Goal: Information Seeking & Learning: Check status

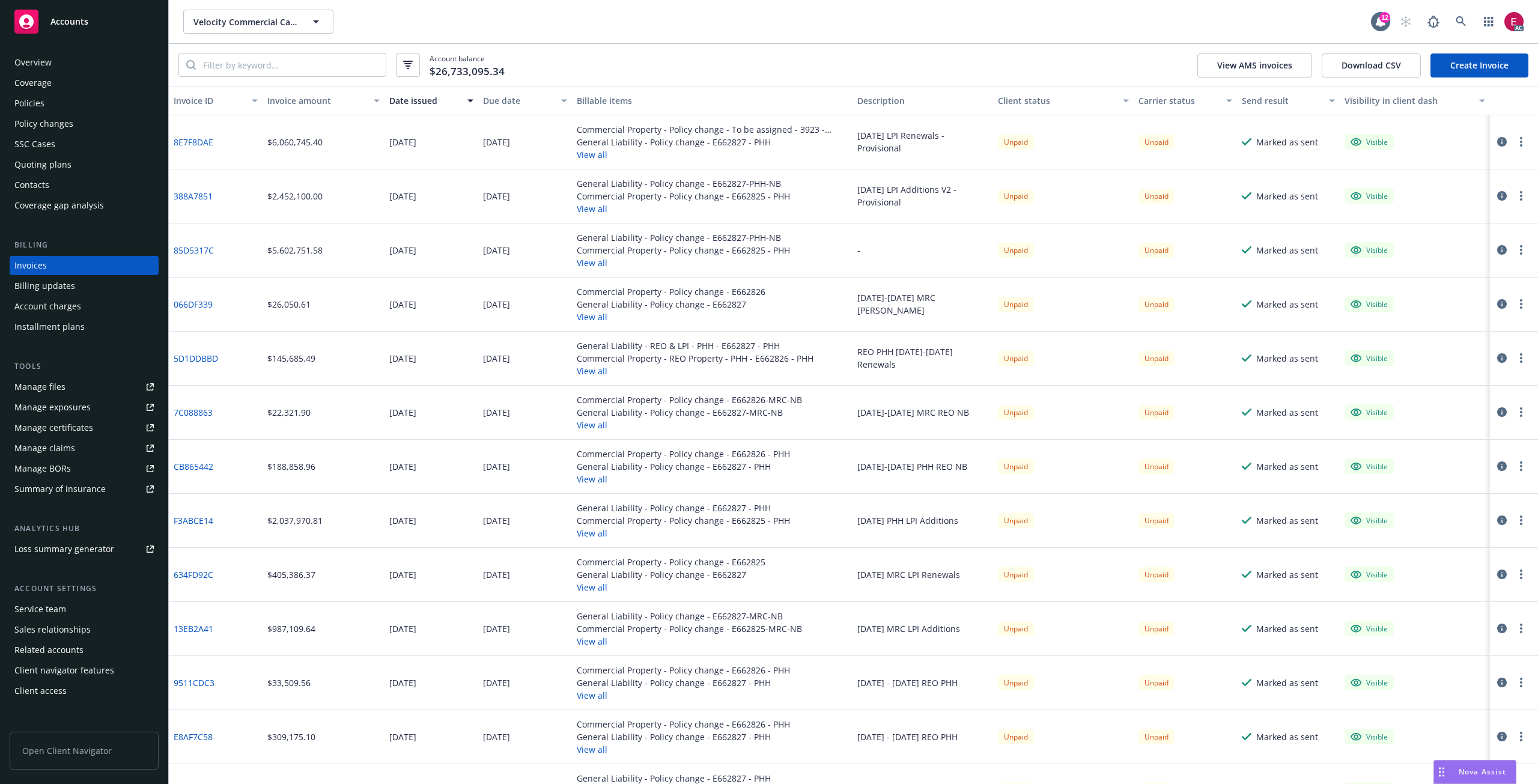
click at [60, 309] on div "Account charges" at bounding box center [47, 306] width 66 height 19
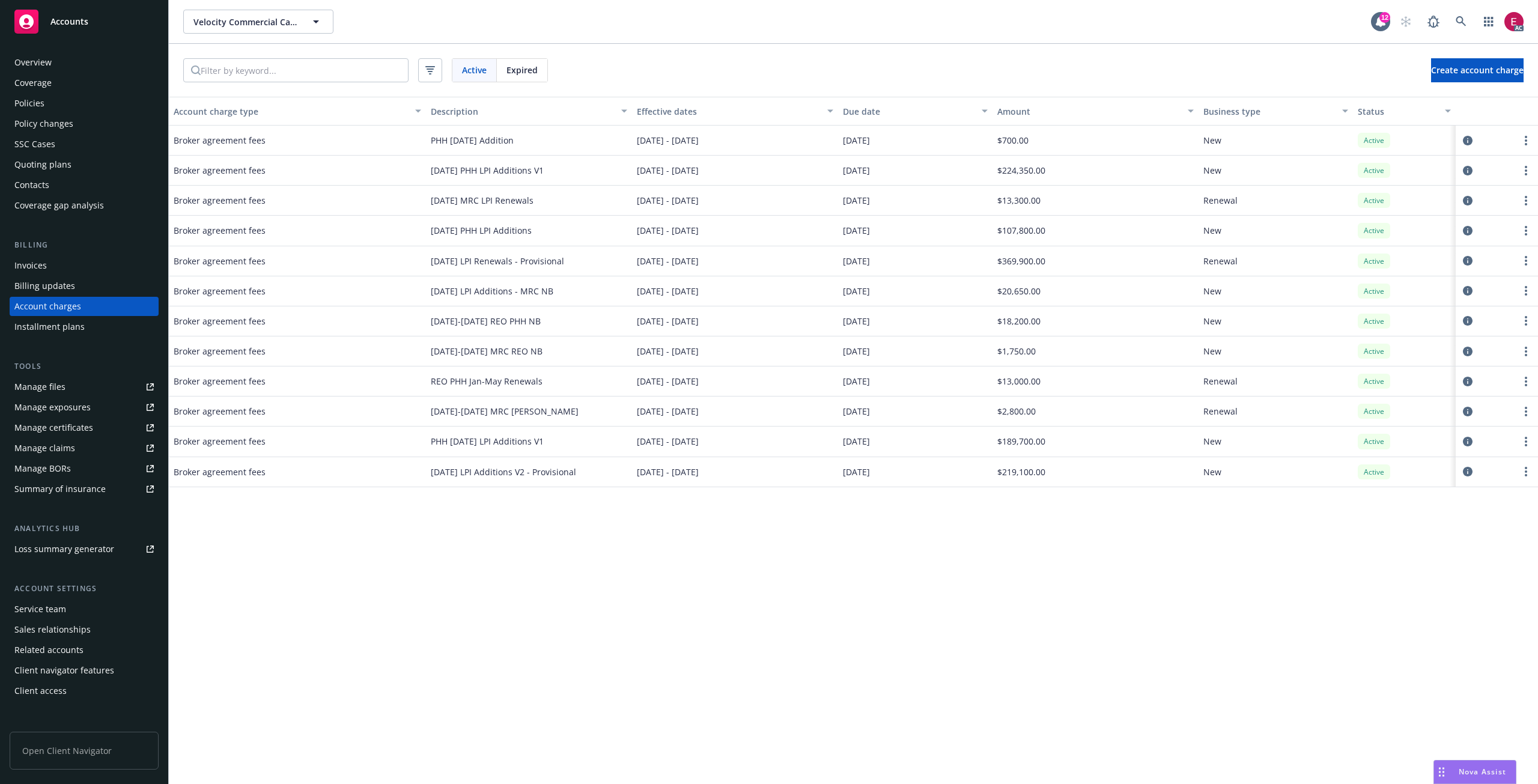
click at [75, 108] on div "Policies" at bounding box center [84, 104] width 139 height 19
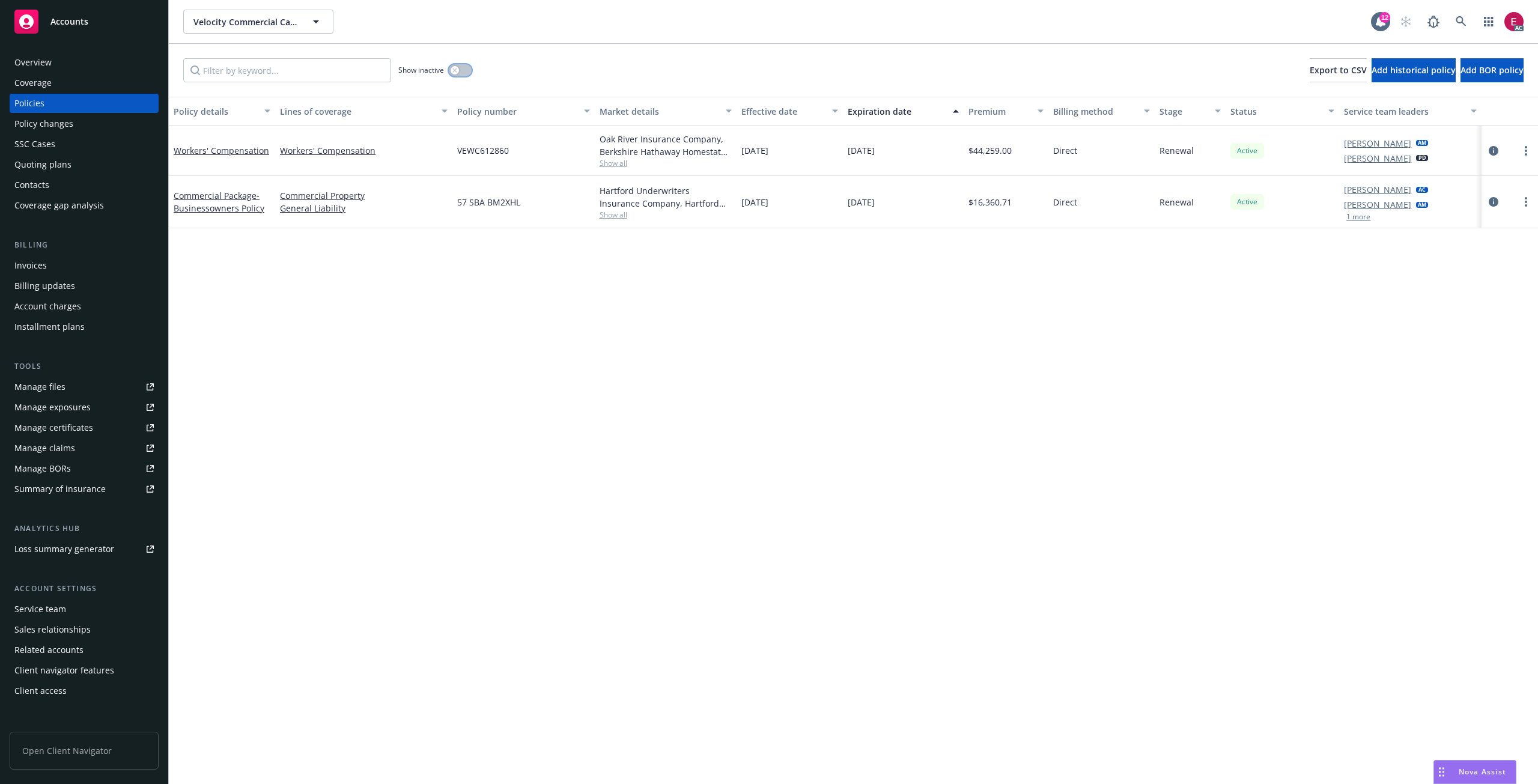
click at [467, 73] on button "button" at bounding box center [460, 70] width 23 height 12
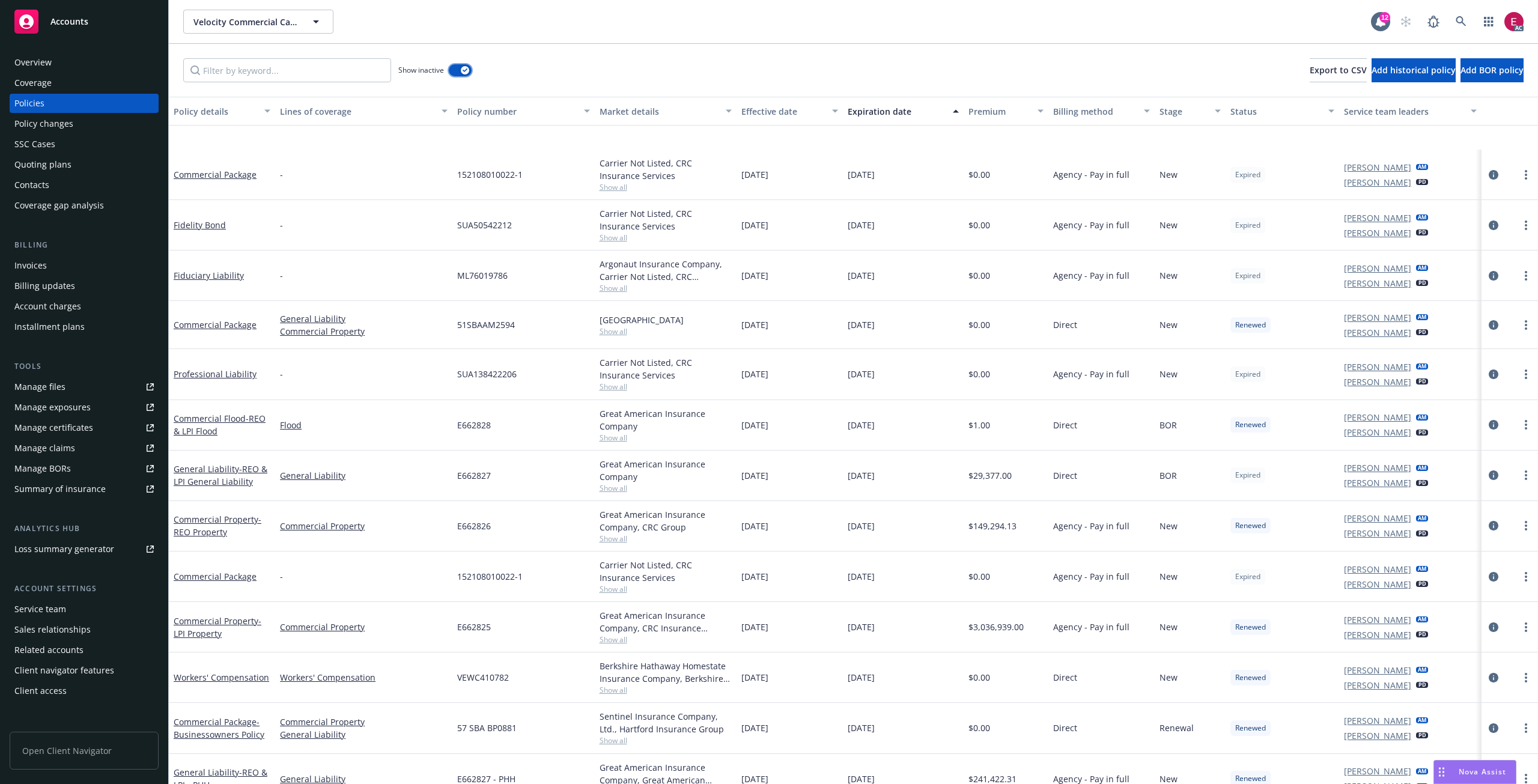
scroll to position [300, 0]
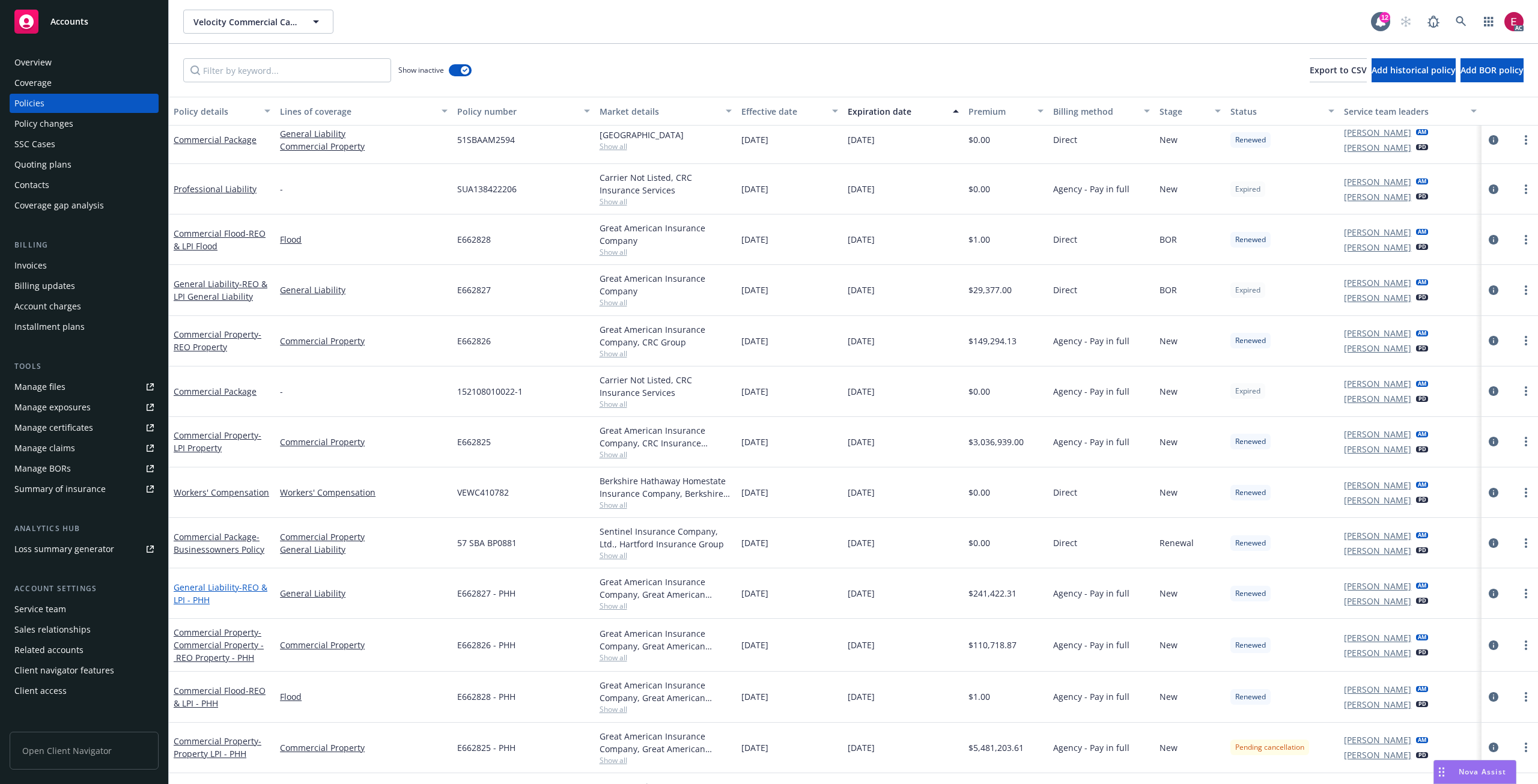
click at [229, 582] on link "General Liability - REO & LPI - PHH" at bounding box center [221, 593] width 94 height 24
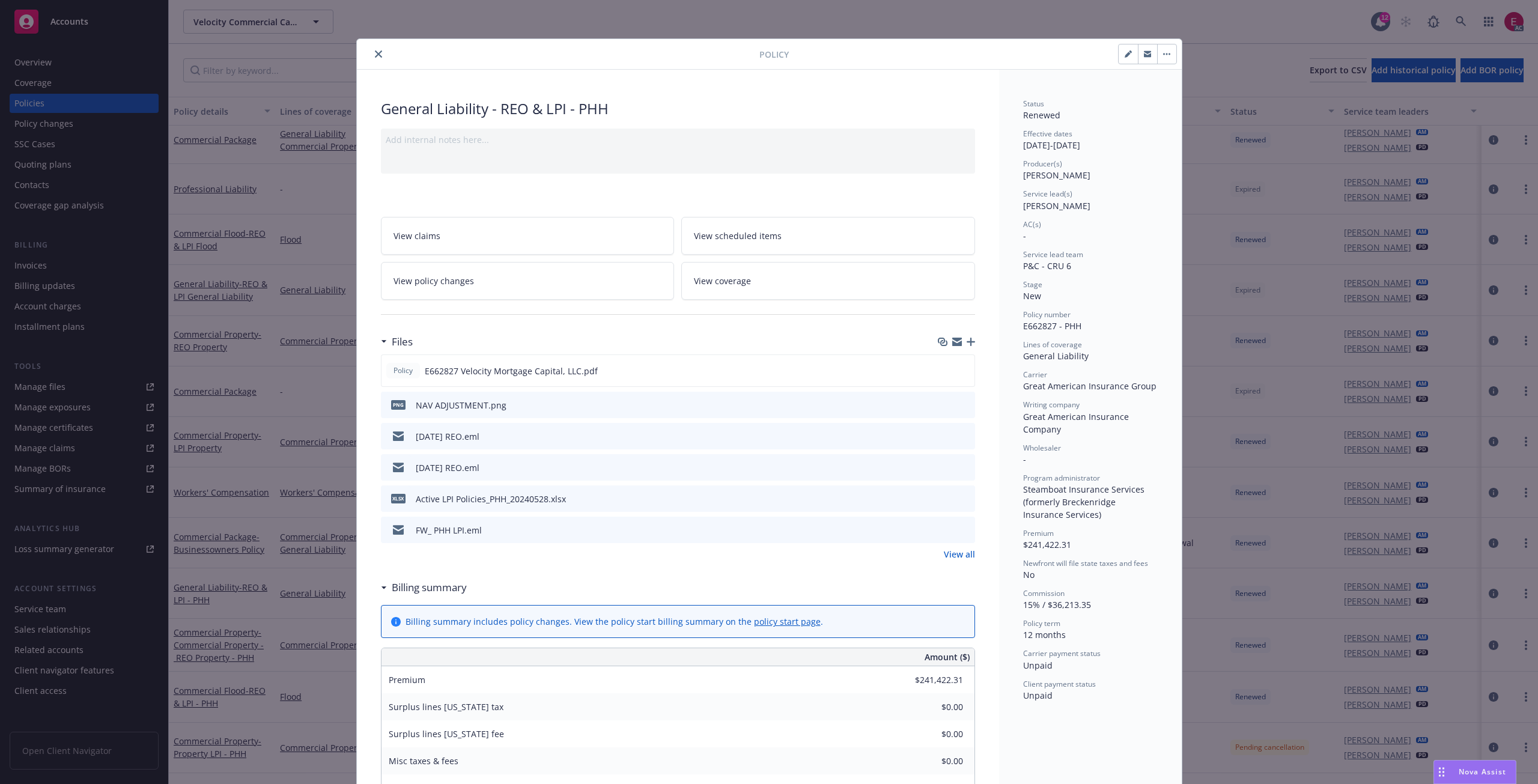
click at [372, 55] on button "close" at bounding box center [378, 54] width 14 height 14
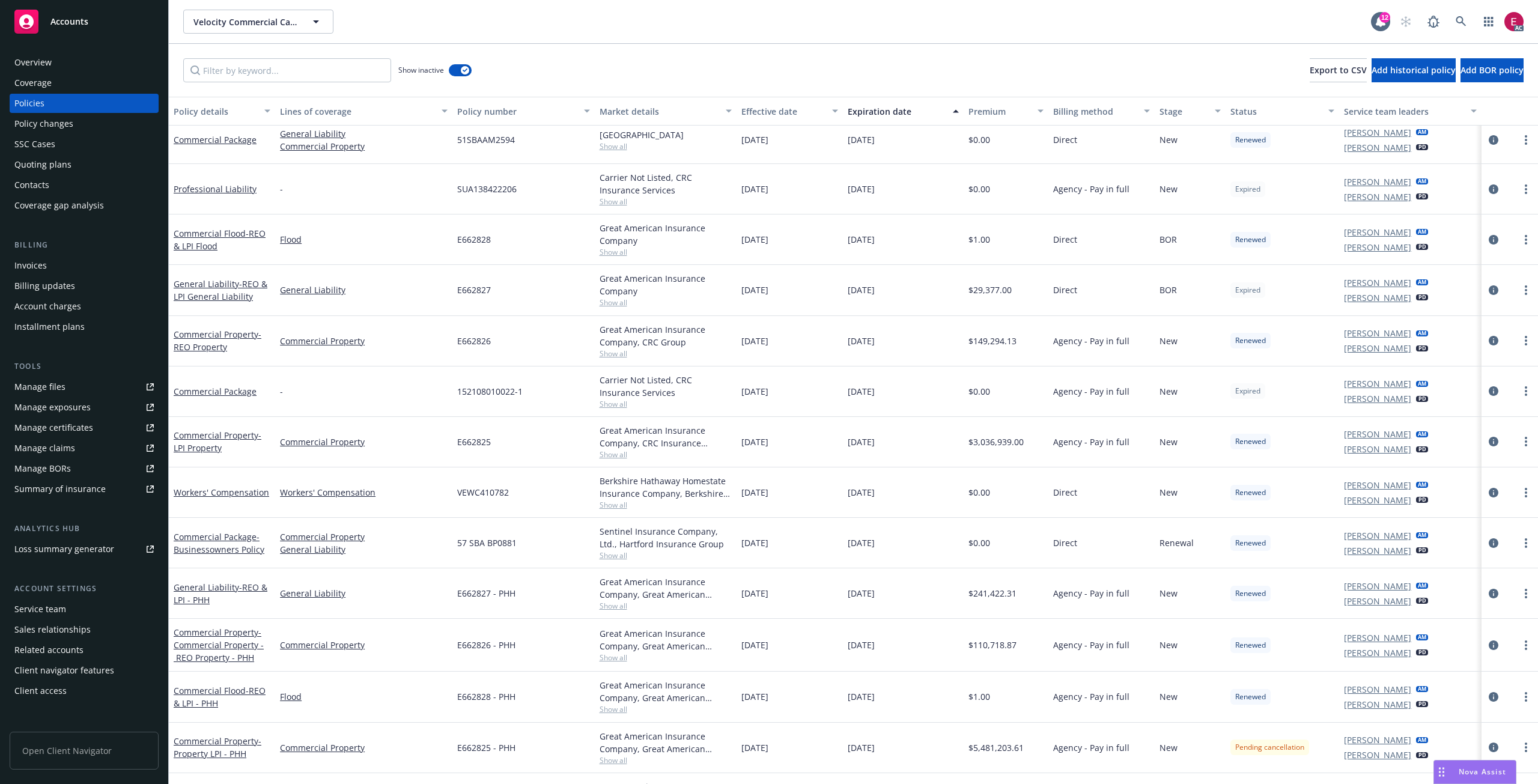
click at [370, 55] on div "Show inactive Export to CSV Add historical policy Add BOR policy" at bounding box center [853, 70] width 1369 height 53
click at [44, 300] on div "Account charges" at bounding box center [47, 306] width 66 height 19
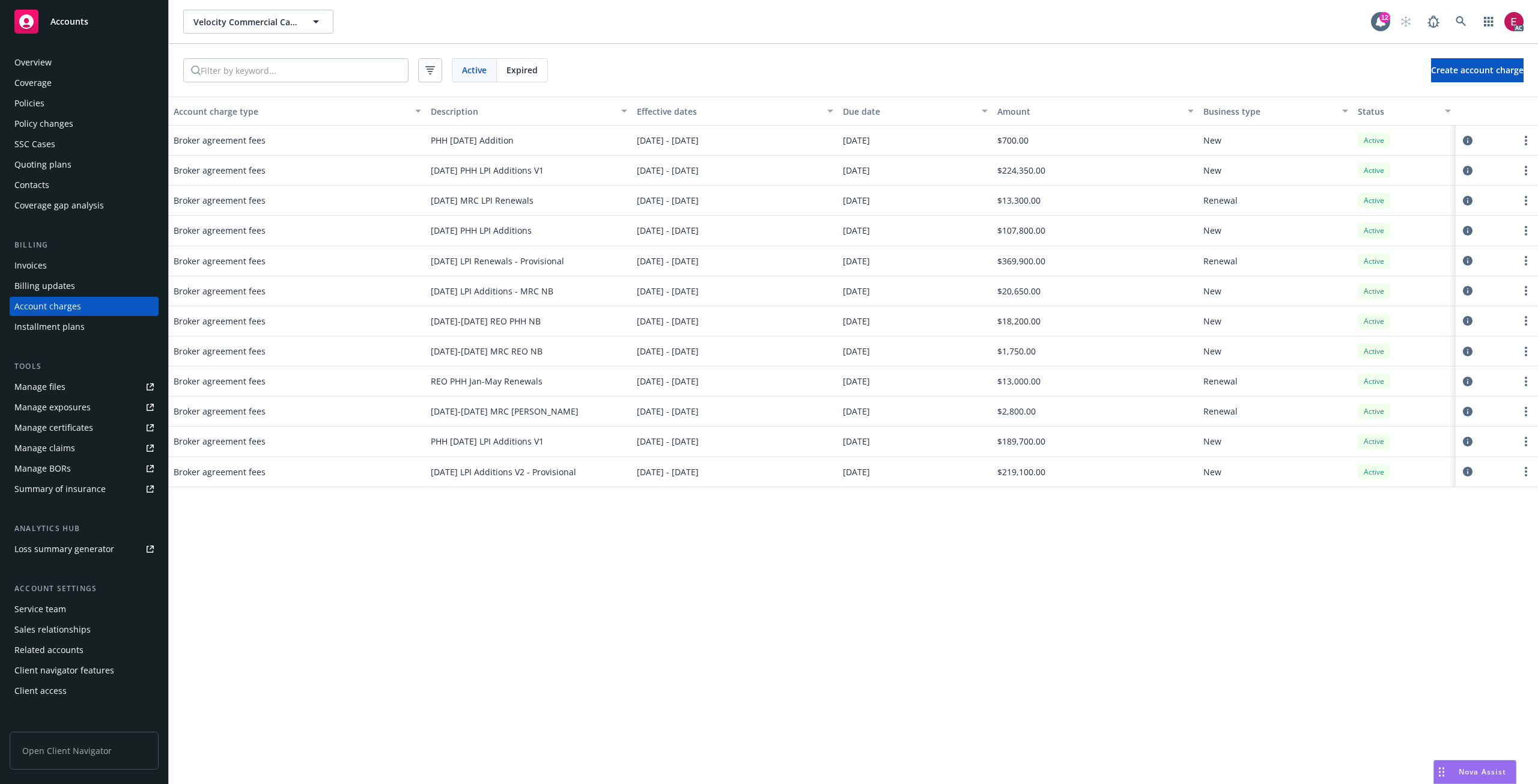
click at [587, 443] on div "PHH [DATE] LPI Additions V1" at bounding box center [529, 440] width 206 height 30
click at [530, 75] on span "Expired" at bounding box center [521, 69] width 32 height 12
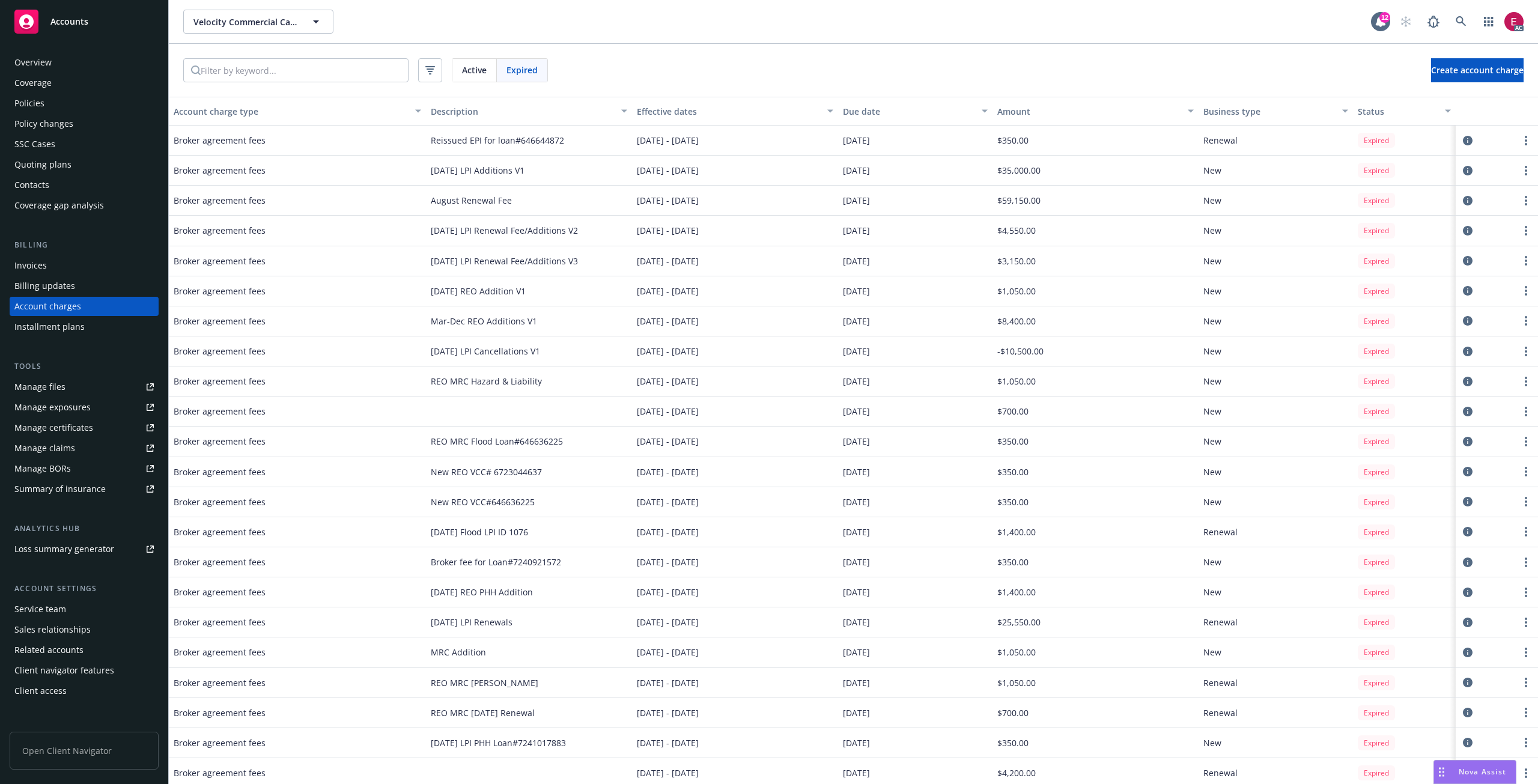
click at [651, 115] on div "Effective dates" at bounding box center [728, 110] width 183 height 12
click at [674, 113] on div "Effective dates" at bounding box center [728, 110] width 183 height 12
click at [663, 113] on div "Effective dates" at bounding box center [728, 110] width 183 height 12
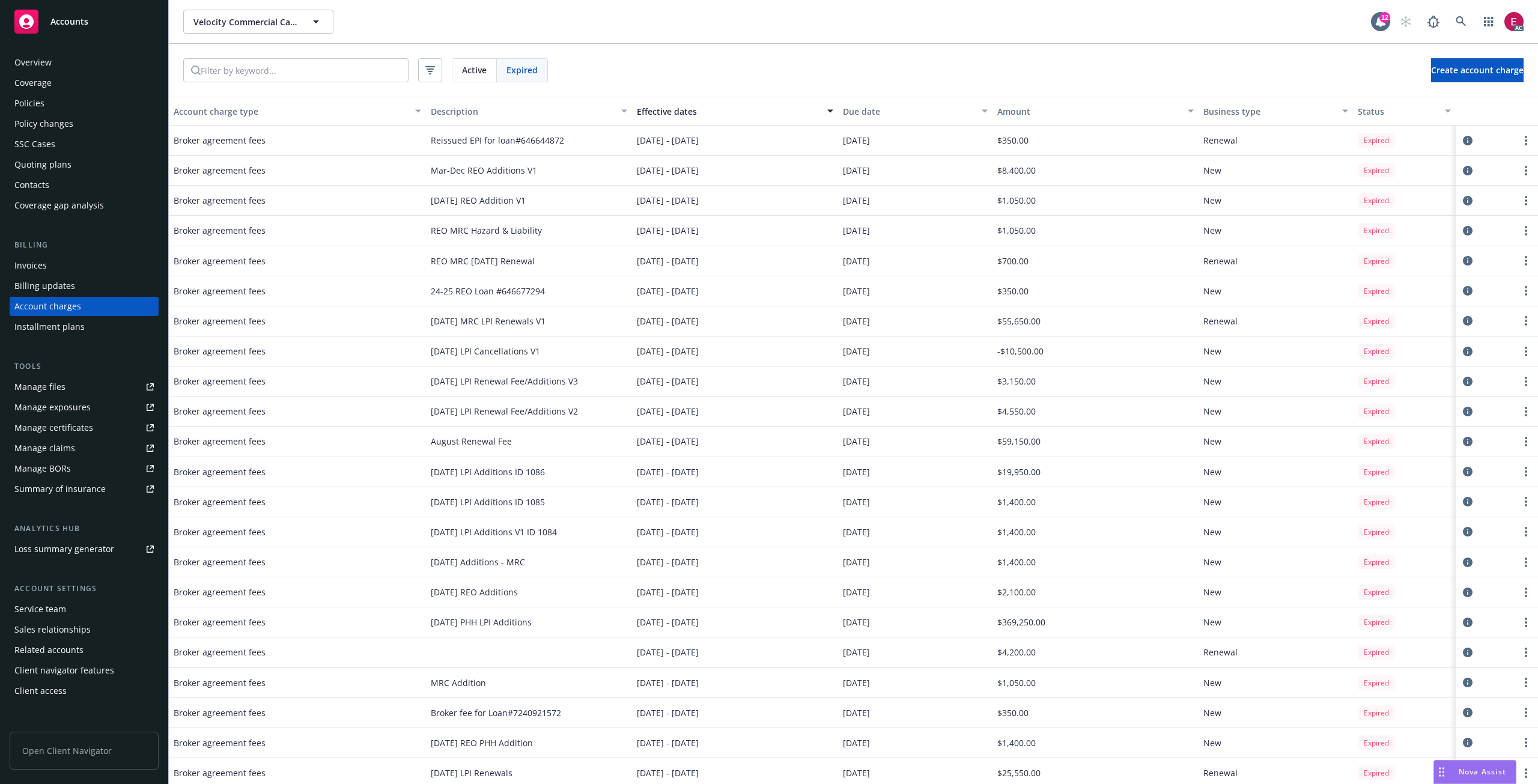
click at [863, 120] on button "Due date" at bounding box center [915, 111] width 155 height 29
click at [859, 114] on div "Due date" at bounding box center [908, 110] width 132 height 12
